Goal: Task Accomplishment & Management: Manage account settings

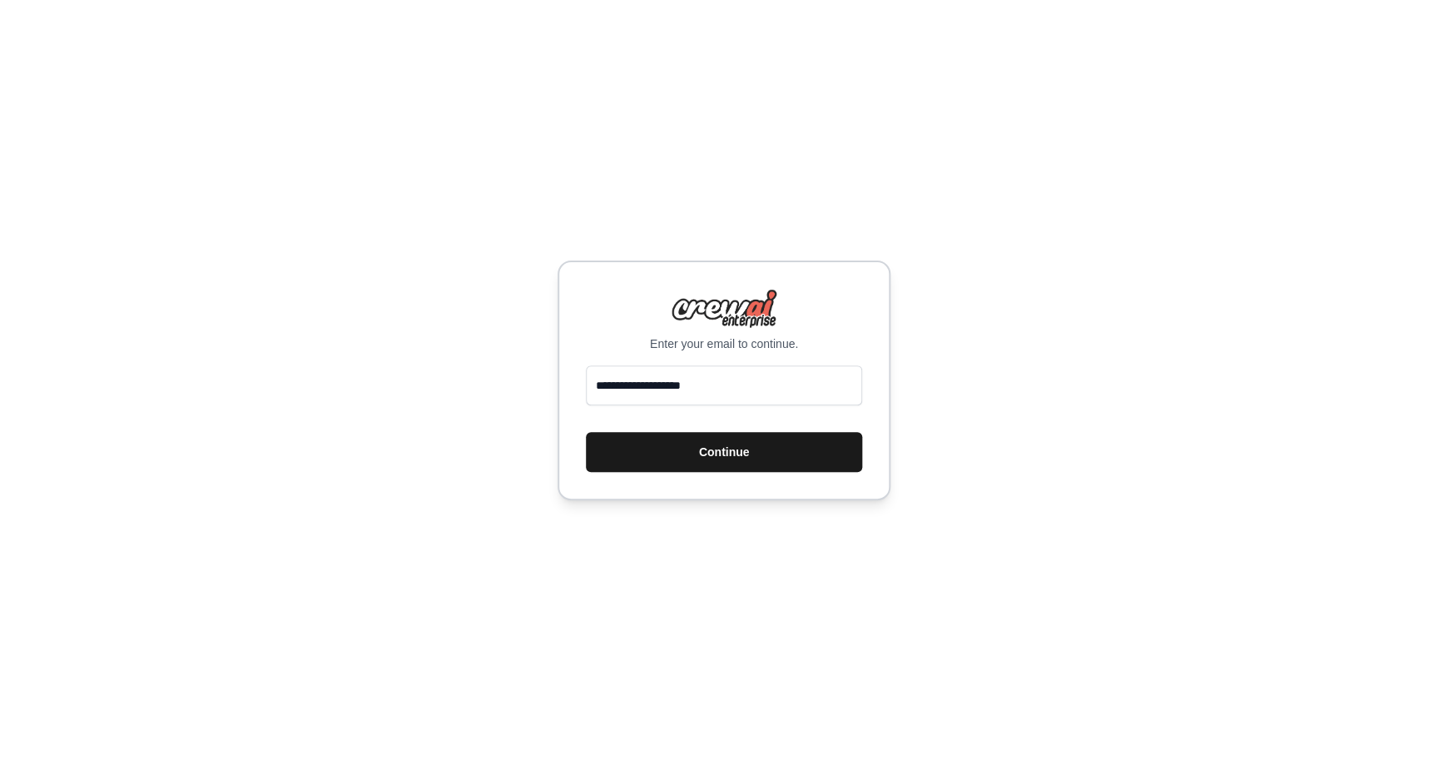
type input "**********"
click at [707, 456] on button "Continue" at bounding box center [724, 452] width 276 height 40
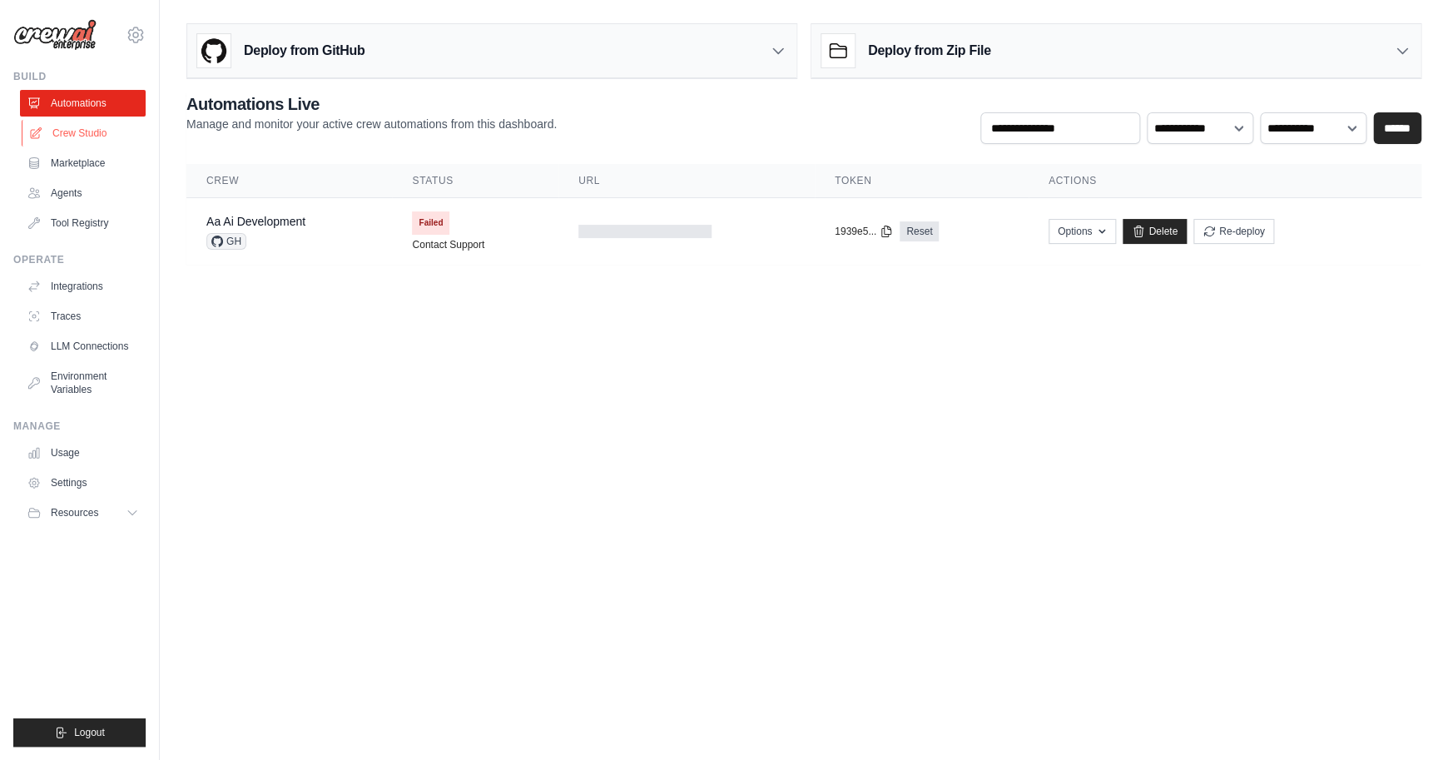
click at [85, 136] on link "Crew Studio" at bounding box center [85, 133] width 126 height 27
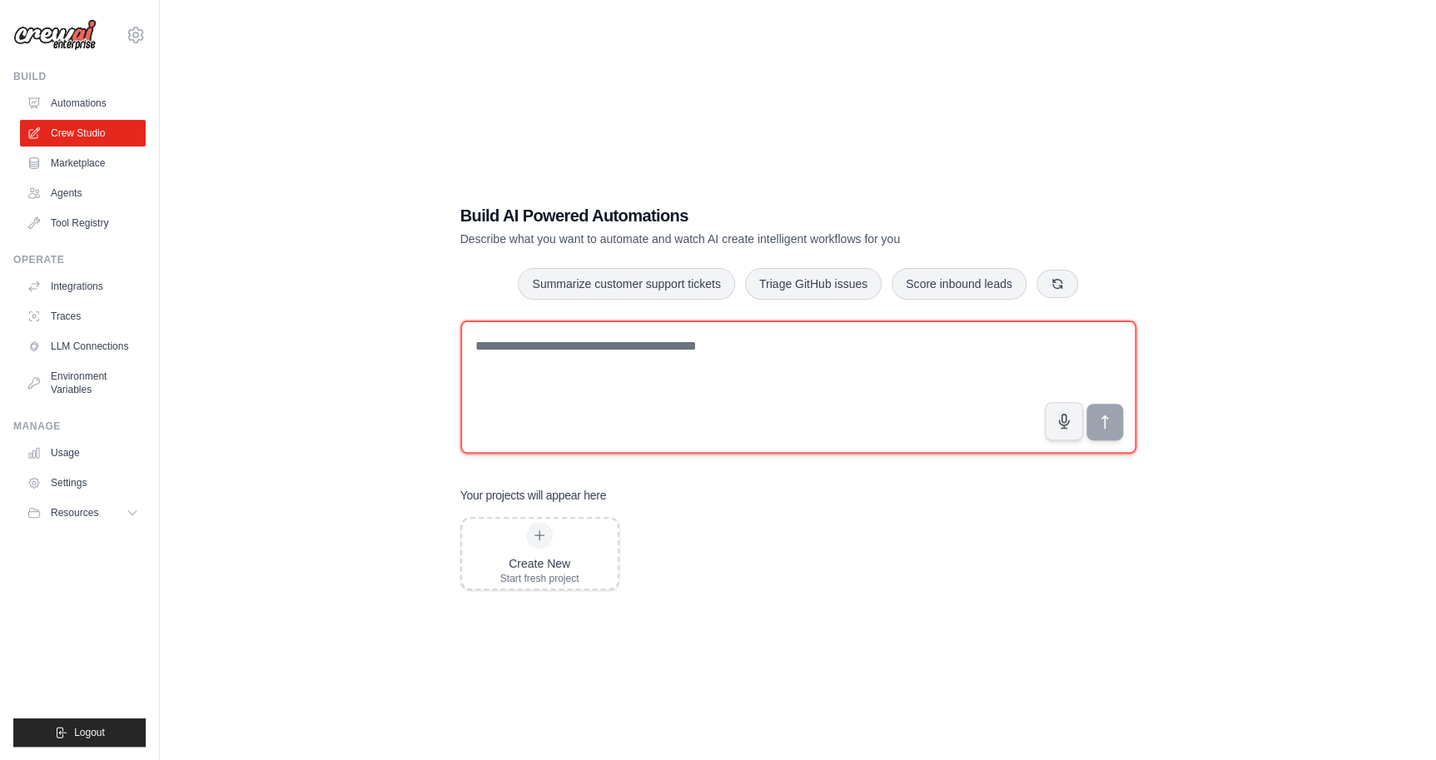
click at [595, 363] on textarea at bounding box center [798, 386] width 676 height 133
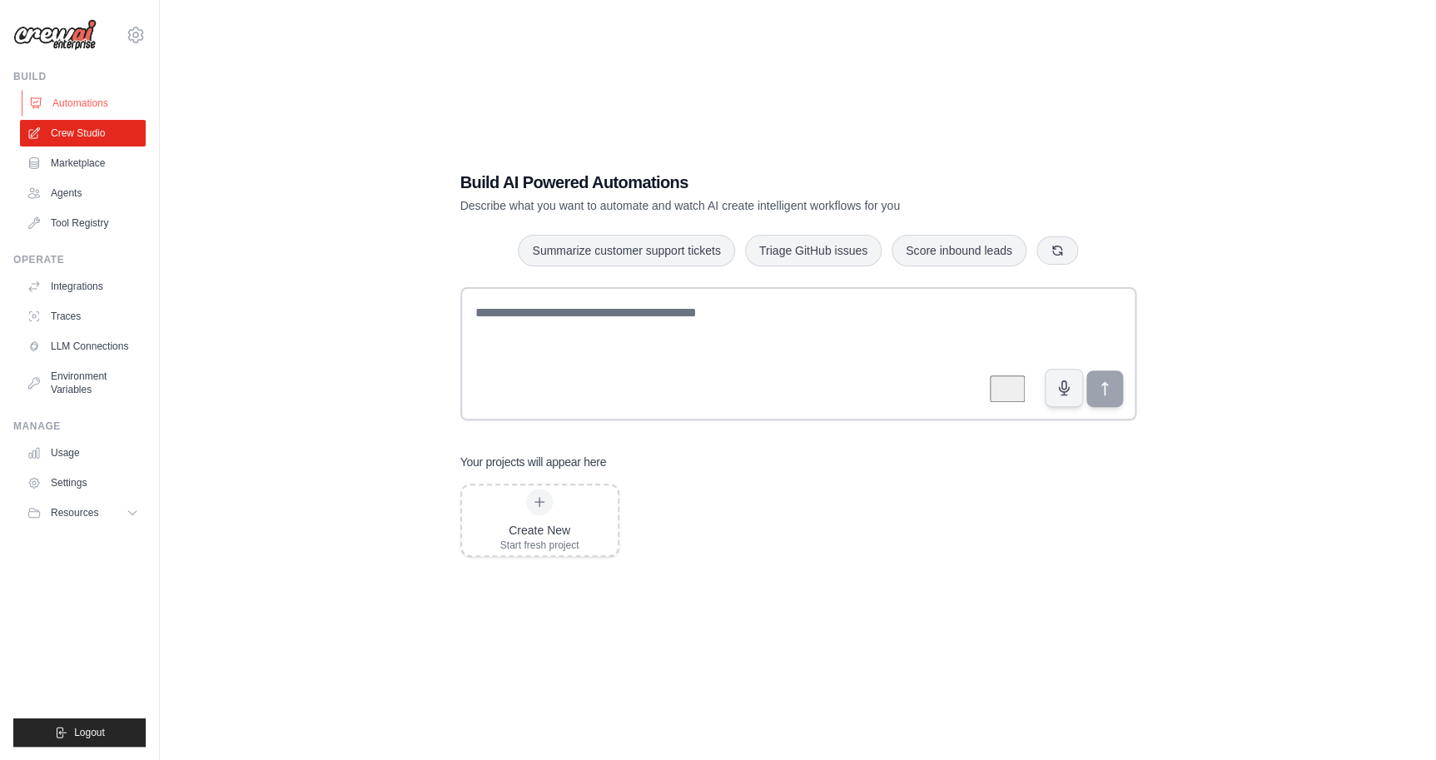
click at [67, 104] on link "Automations" at bounding box center [85, 103] width 126 height 27
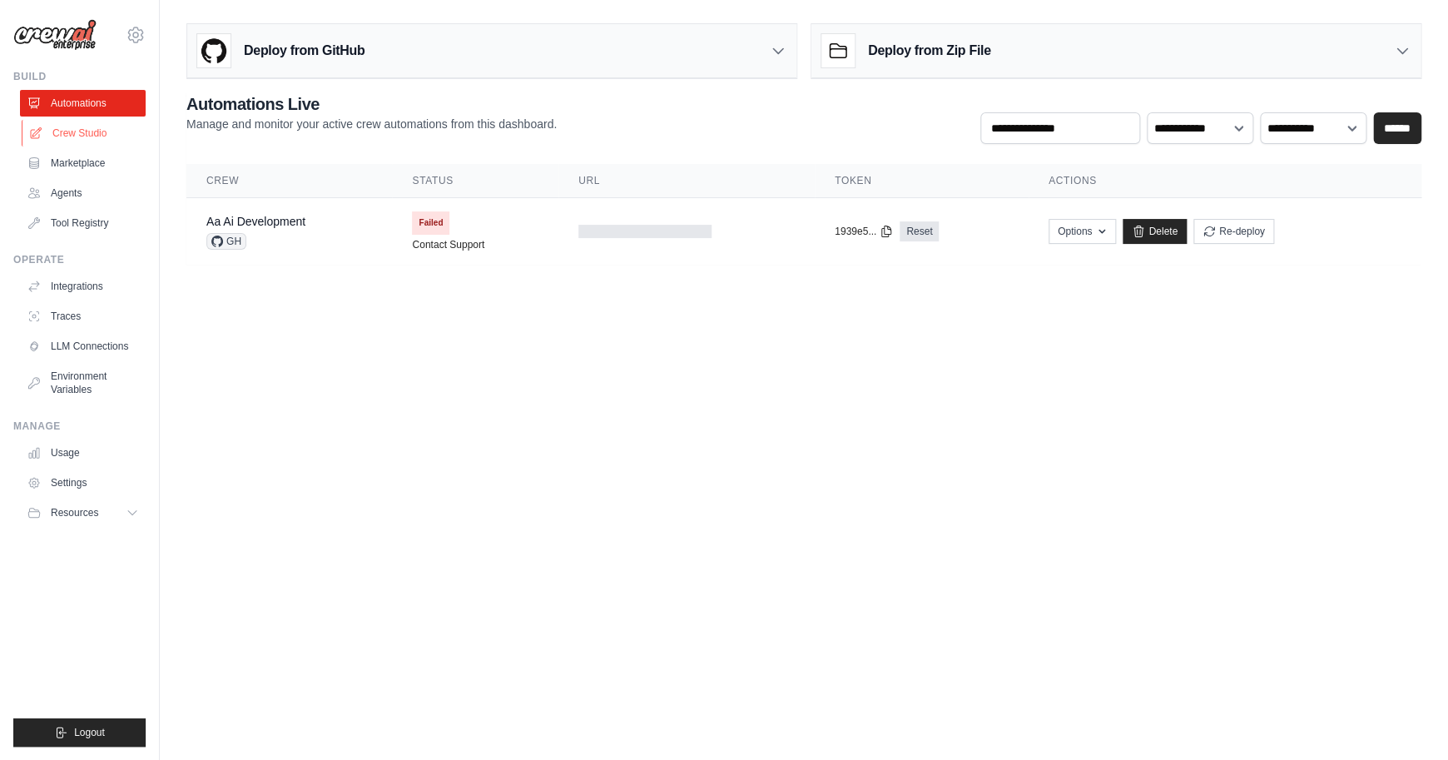
click at [84, 135] on link "Crew Studio" at bounding box center [85, 133] width 126 height 27
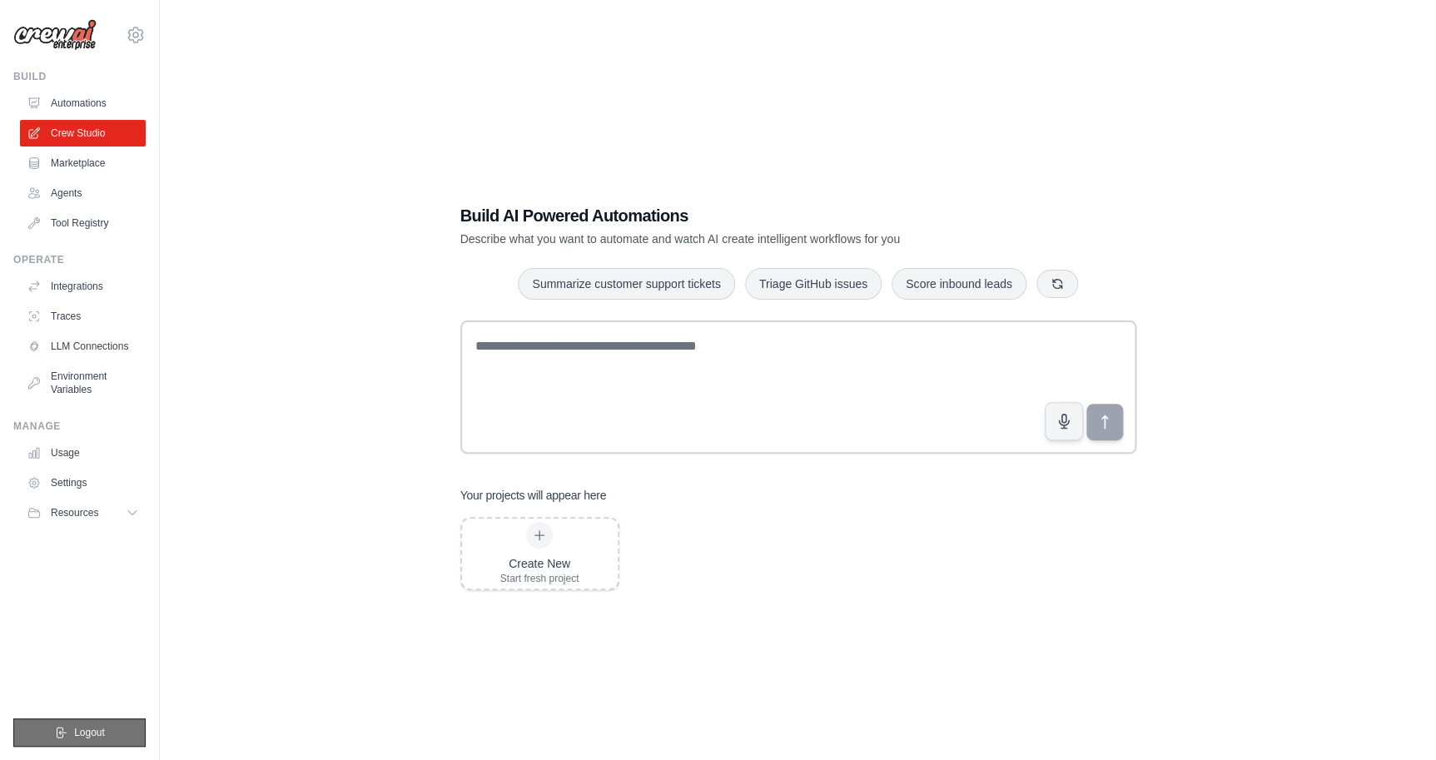
click at [89, 722] on button "Logout" at bounding box center [79, 732] width 132 height 28
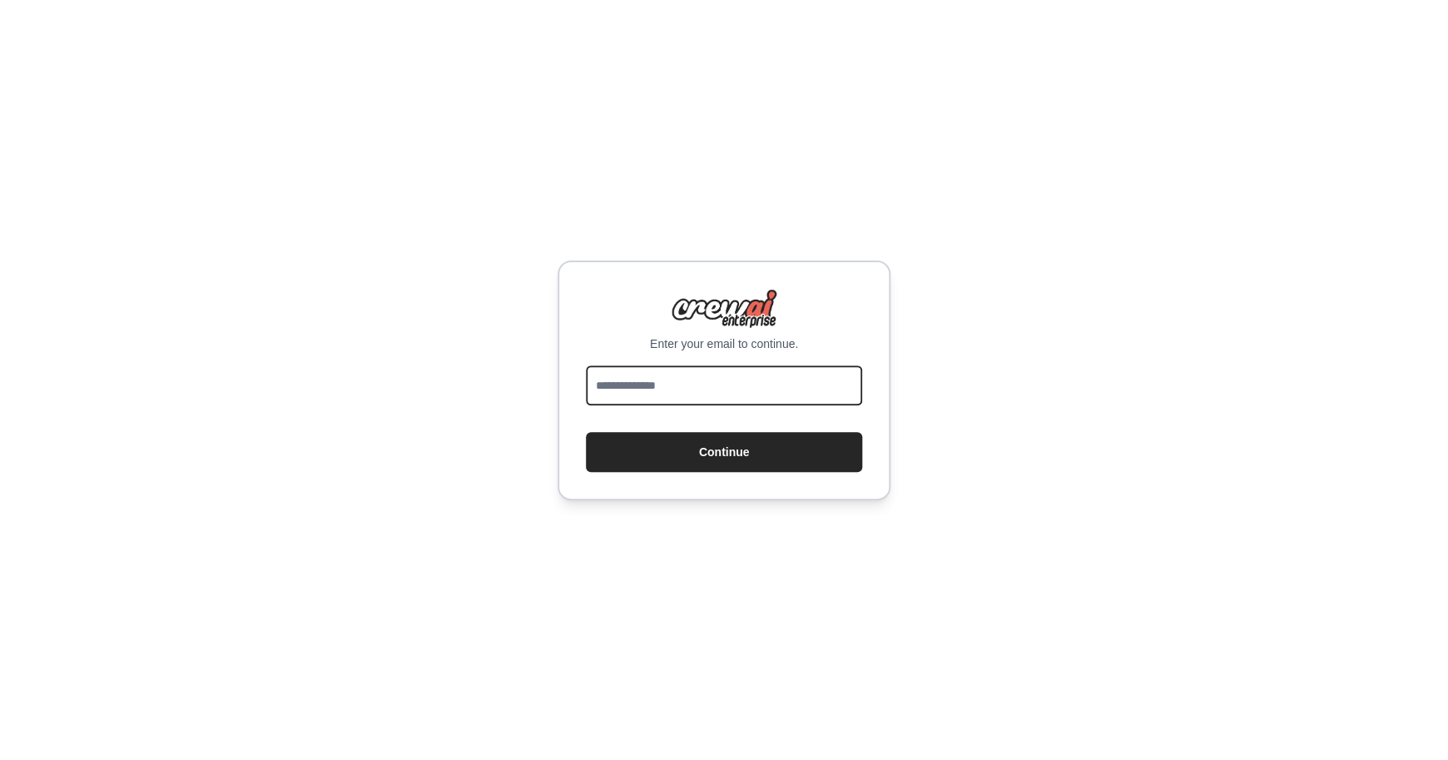
click at [684, 389] on input "email" at bounding box center [724, 385] width 276 height 40
click at [665, 382] on input "email" at bounding box center [724, 385] width 276 height 40
type input "**********"
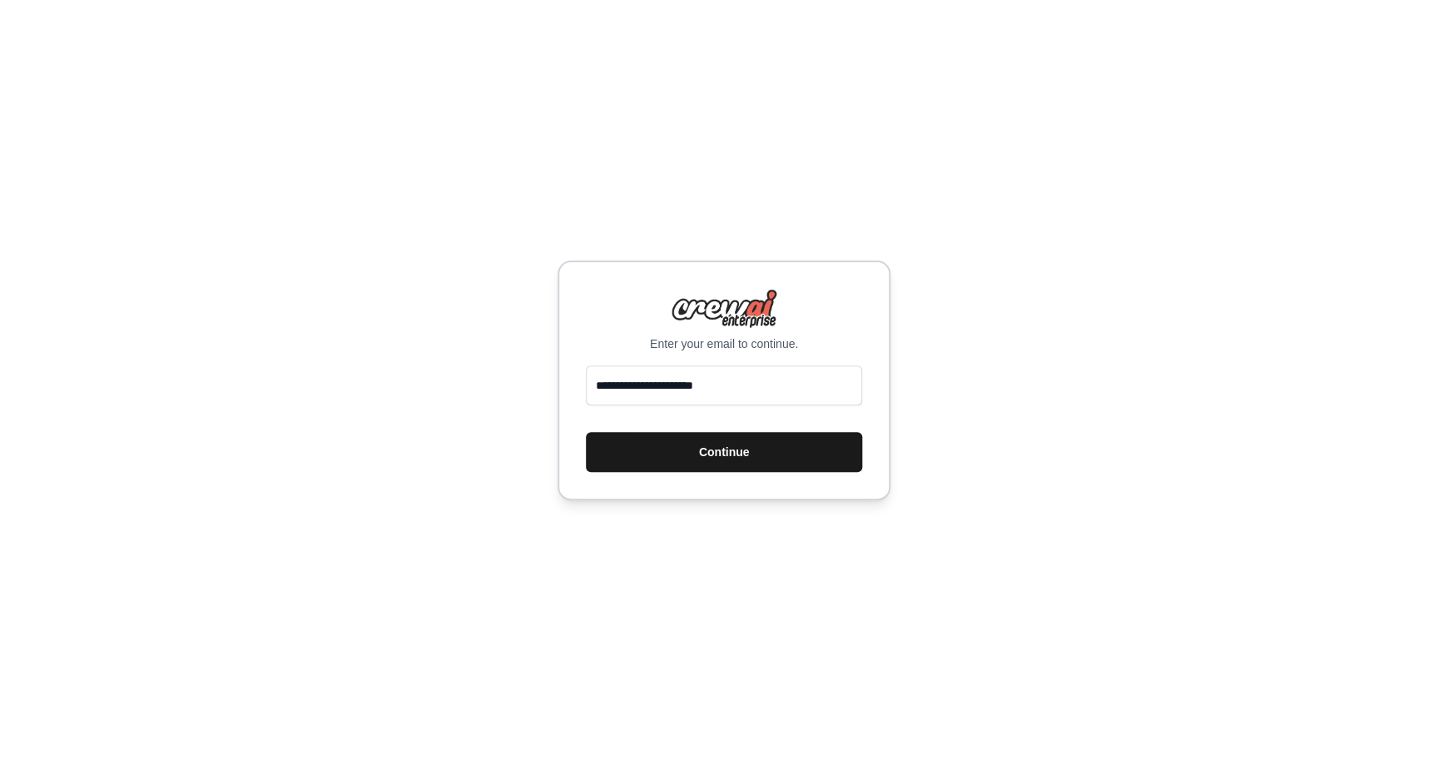
click at [663, 449] on button "Continue" at bounding box center [724, 452] width 276 height 40
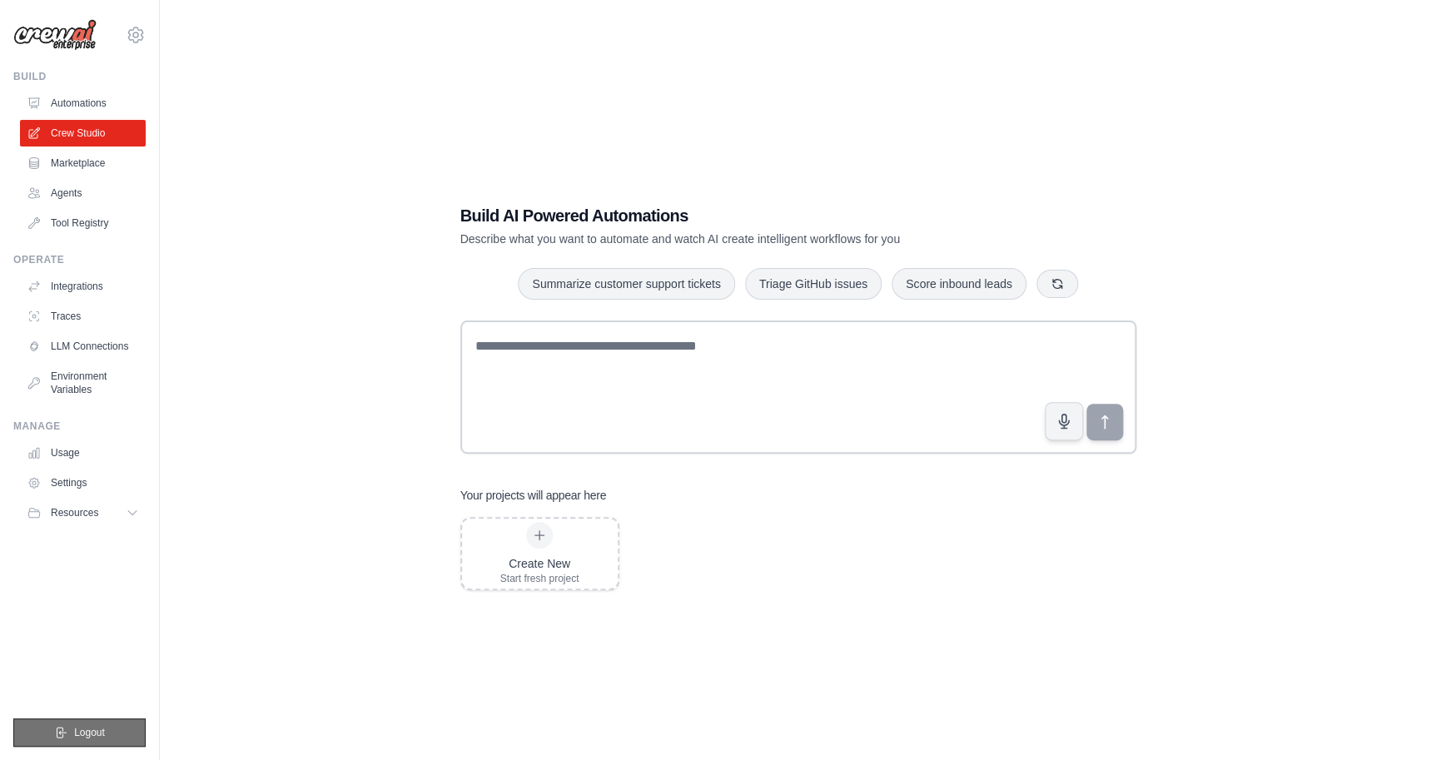
click at [83, 724] on button "Logout" at bounding box center [79, 732] width 132 height 28
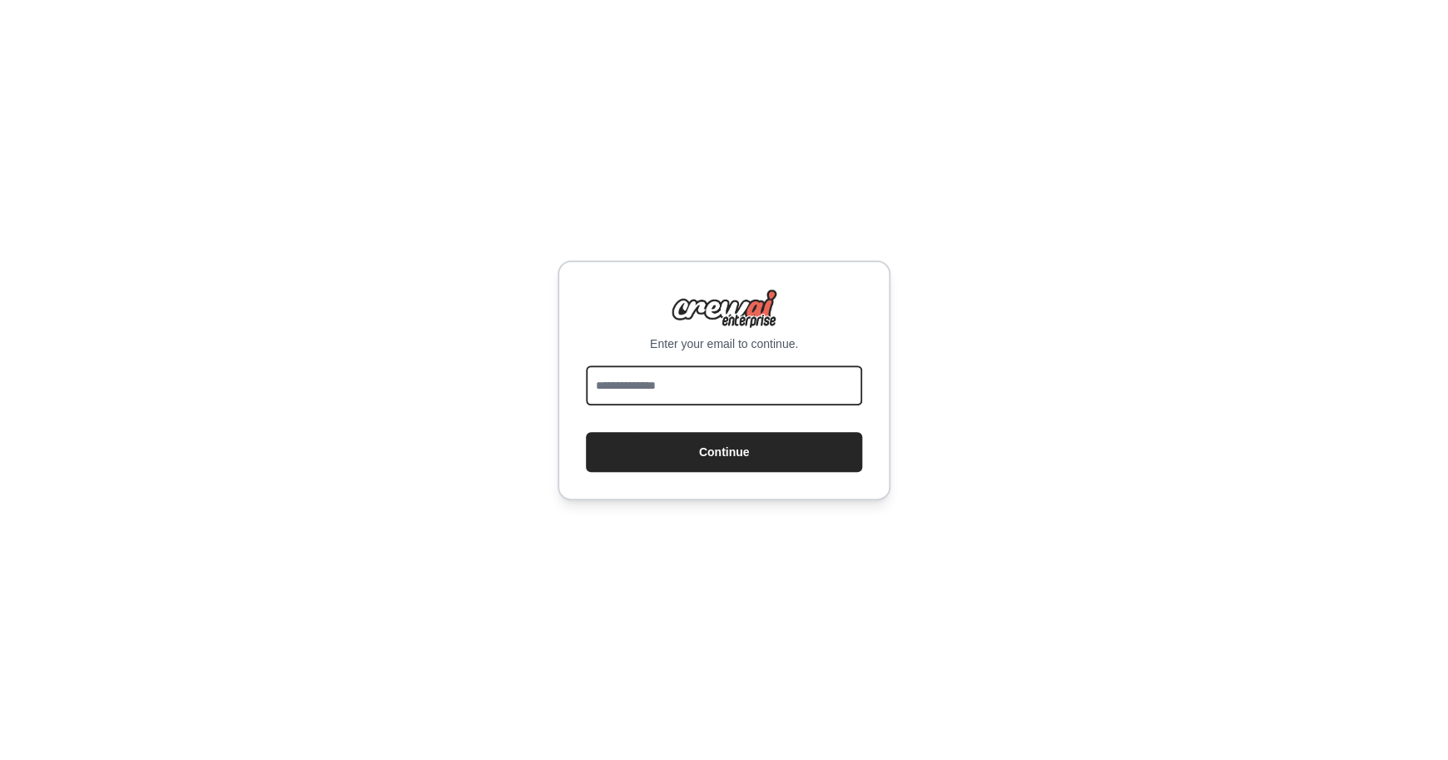
click at [711, 383] on input "email" at bounding box center [724, 385] width 276 height 40
click at [648, 391] on input "email" at bounding box center [724, 385] width 276 height 40
type input "**********"
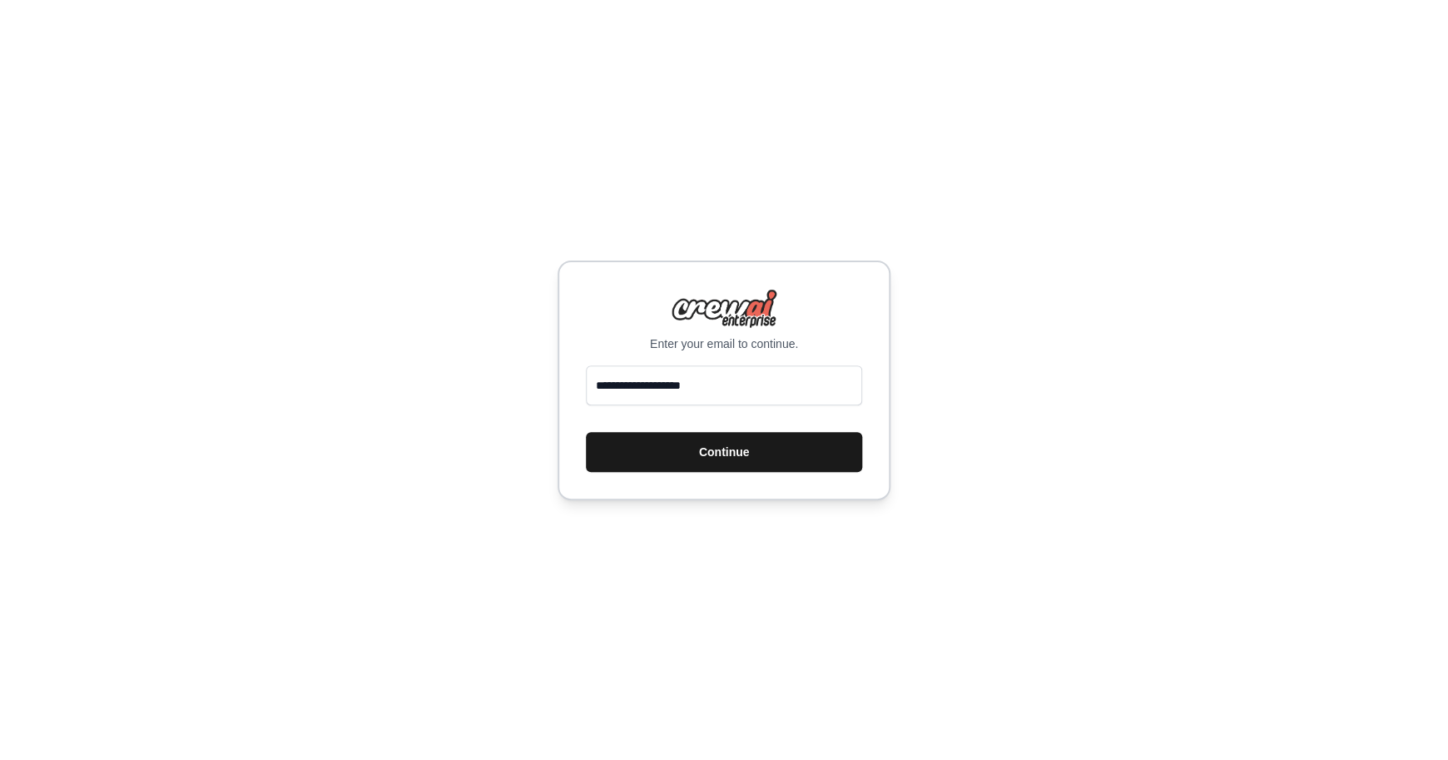
click at [684, 455] on button "Continue" at bounding box center [724, 452] width 276 height 40
